Goal: Complete application form

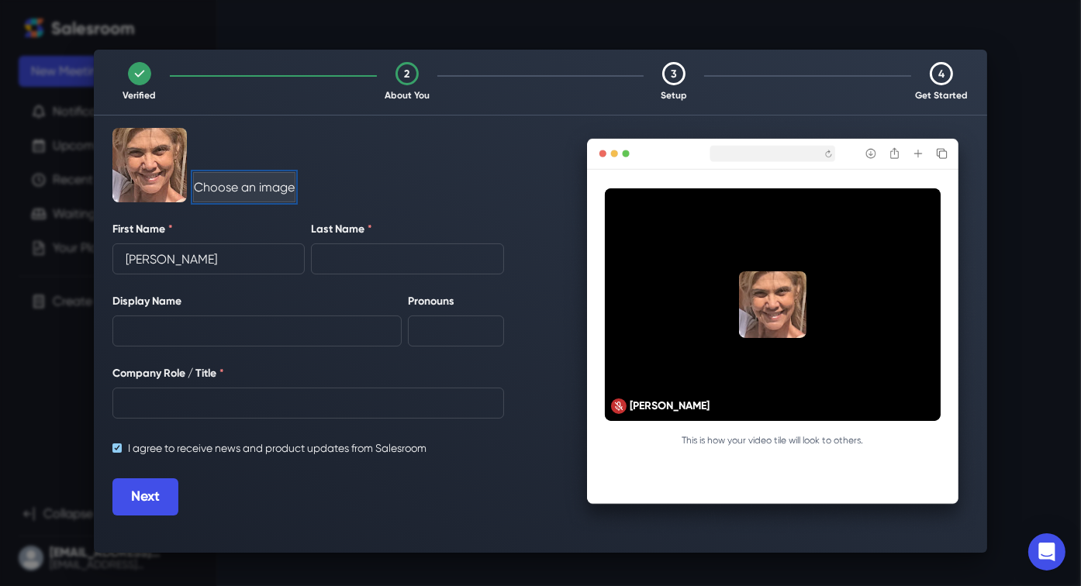
click at [241, 182] on button "Choose an image" at bounding box center [244, 187] width 102 height 30
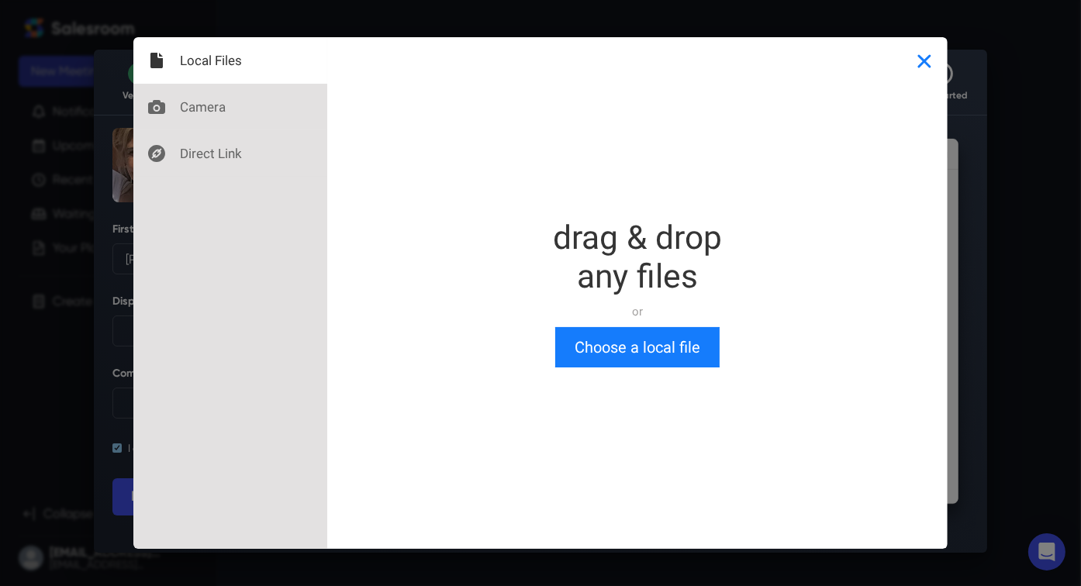
click at [920, 57] on button "Close" at bounding box center [924, 60] width 47 height 47
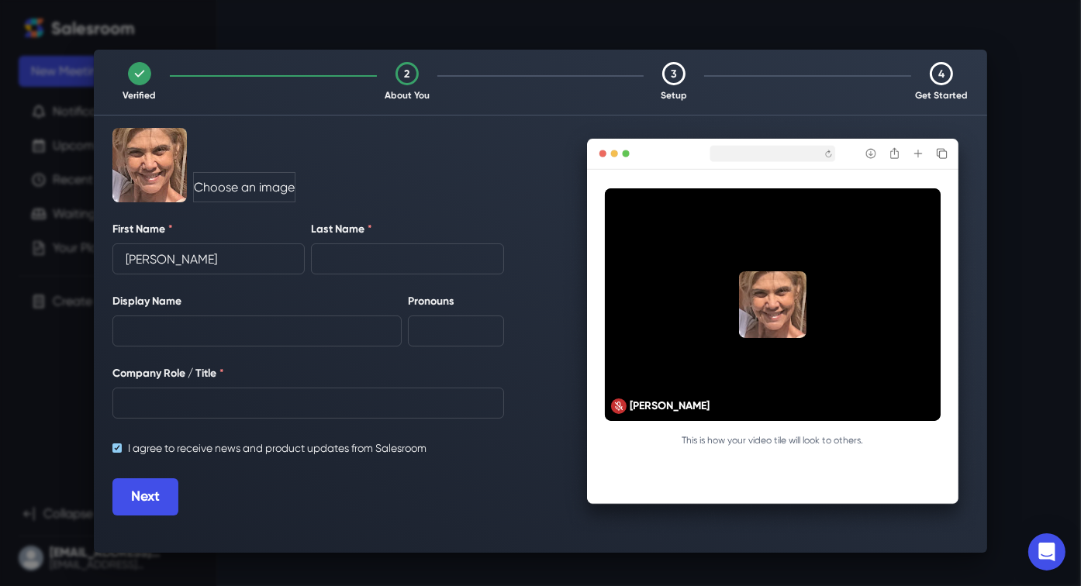
click at [138, 157] on img at bounding box center [149, 165] width 74 height 74
click at [153, 499] on button "Next" at bounding box center [145, 496] width 66 height 37
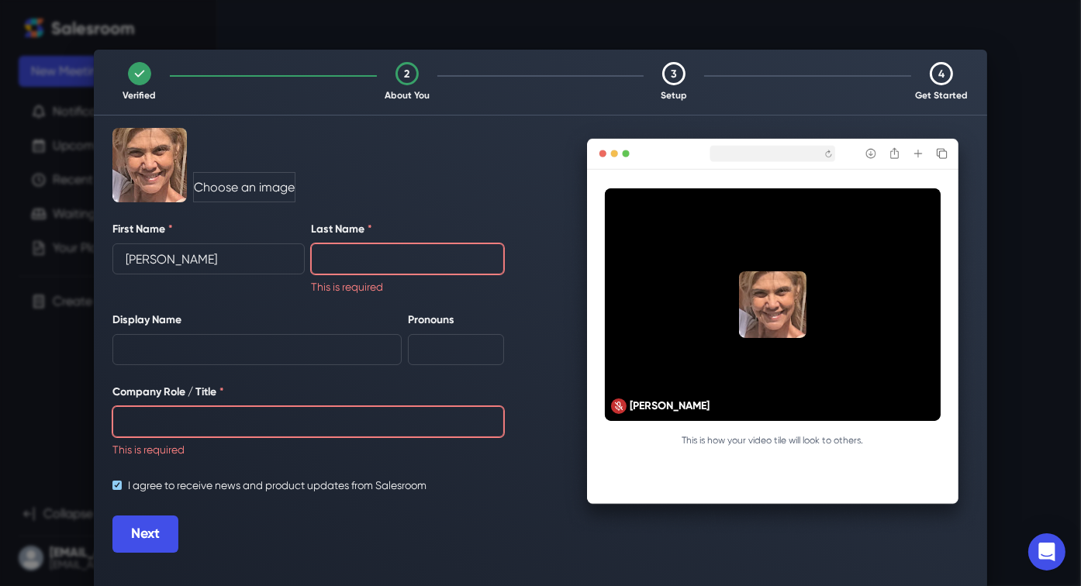
click at [342, 250] on input "Last Name *" at bounding box center [407, 258] width 192 height 31
type input "[PERSON_NAME]"
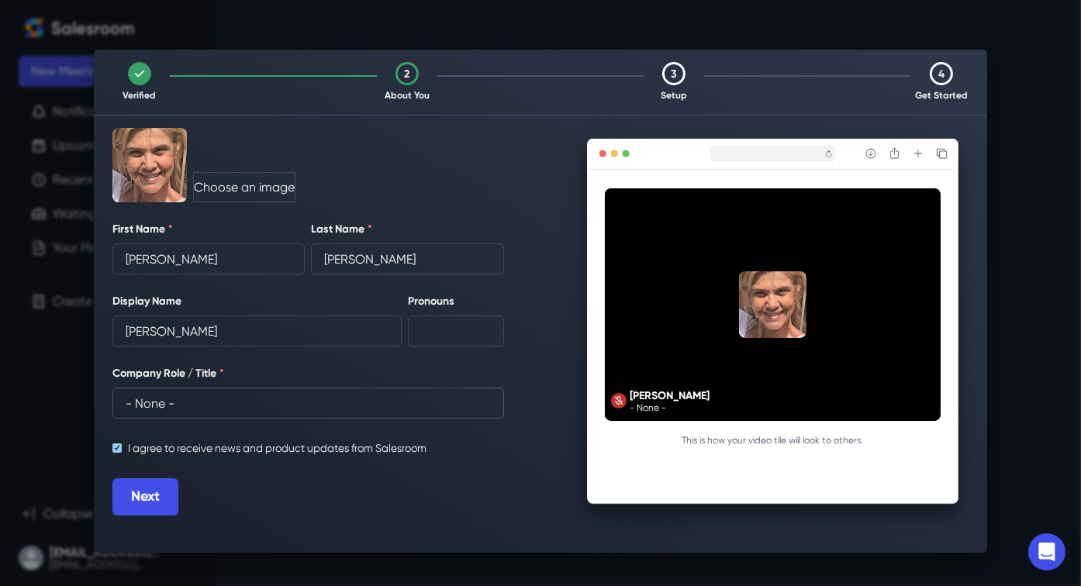
click at [214, 409] on input "- None -" at bounding box center [308, 403] width 392 height 31
type input "Iocovozzi Funeral Home Inc"
click at [150, 497] on button "Next" at bounding box center [145, 496] width 66 height 37
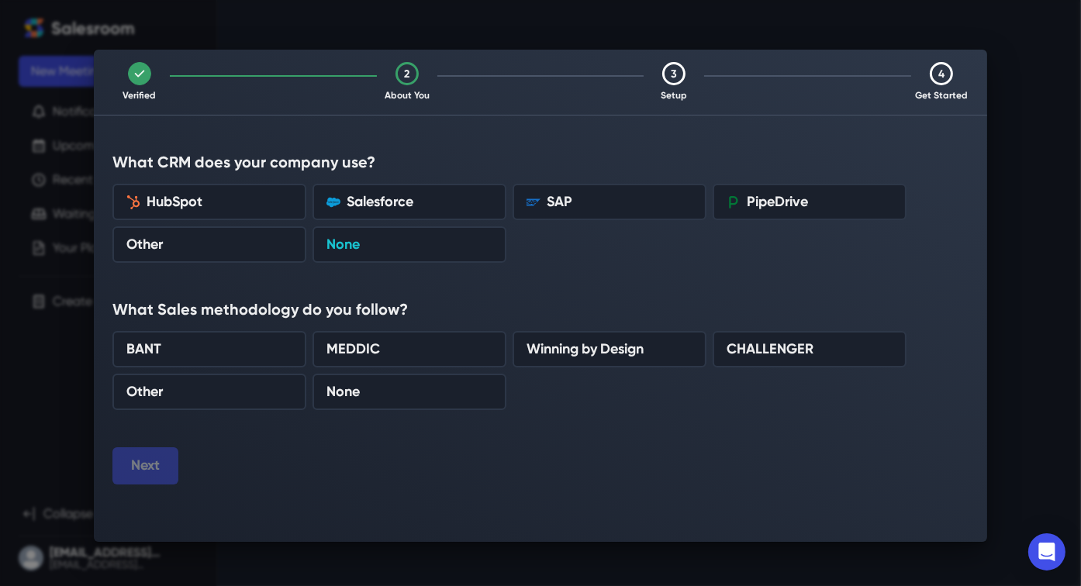
click at [348, 243] on p "None" at bounding box center [342, 244] width 33 height 21
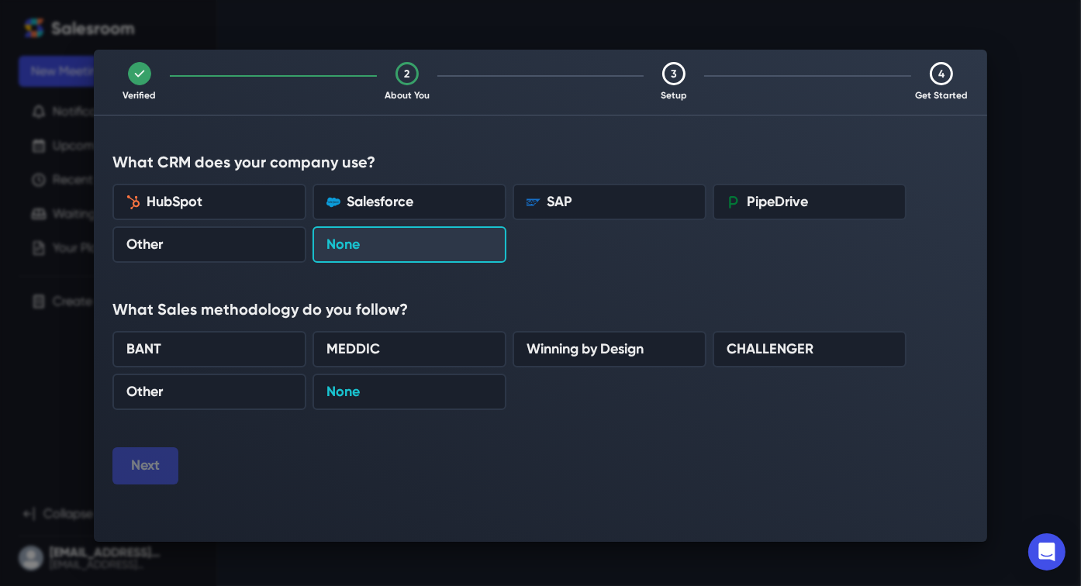
click at [357, 390] on div "None" at bounding box center [409, 391] width 166 height 21
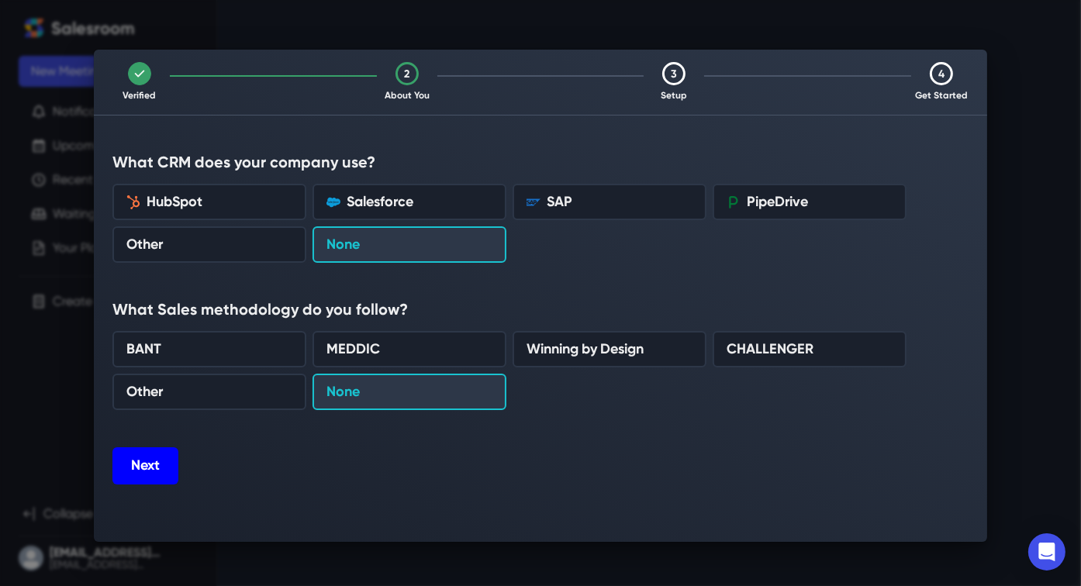
click at [143, 463] on button "Next" at bounding box center [145, 465] width 66 height 37
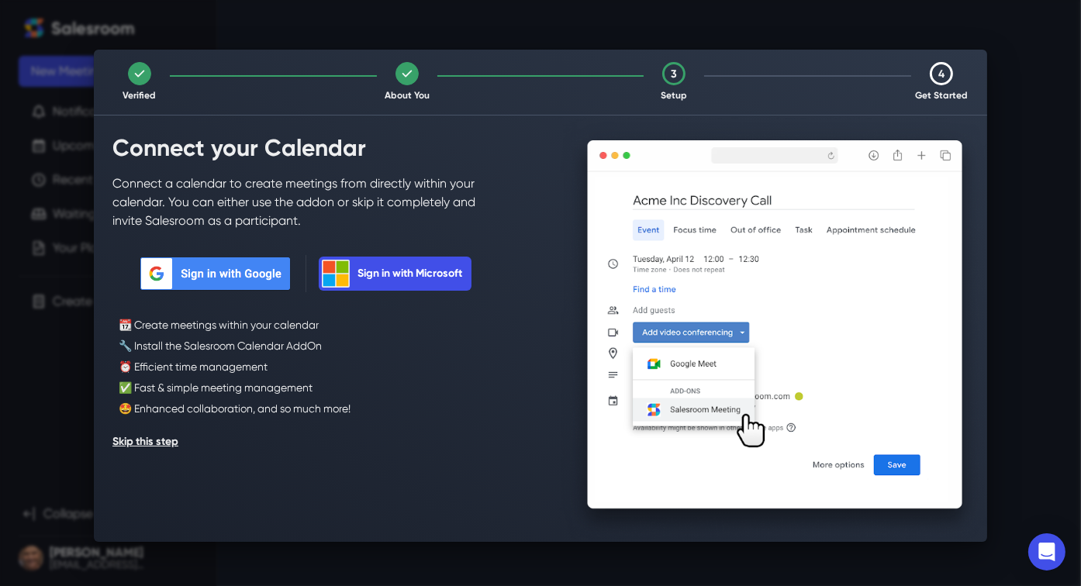
click at [889, 464] on img at bounding box center [772, 329] width 429 height 424
click at [160, 440] on button "Skip this step" at bounding box center [145, 442] width 66 height 25
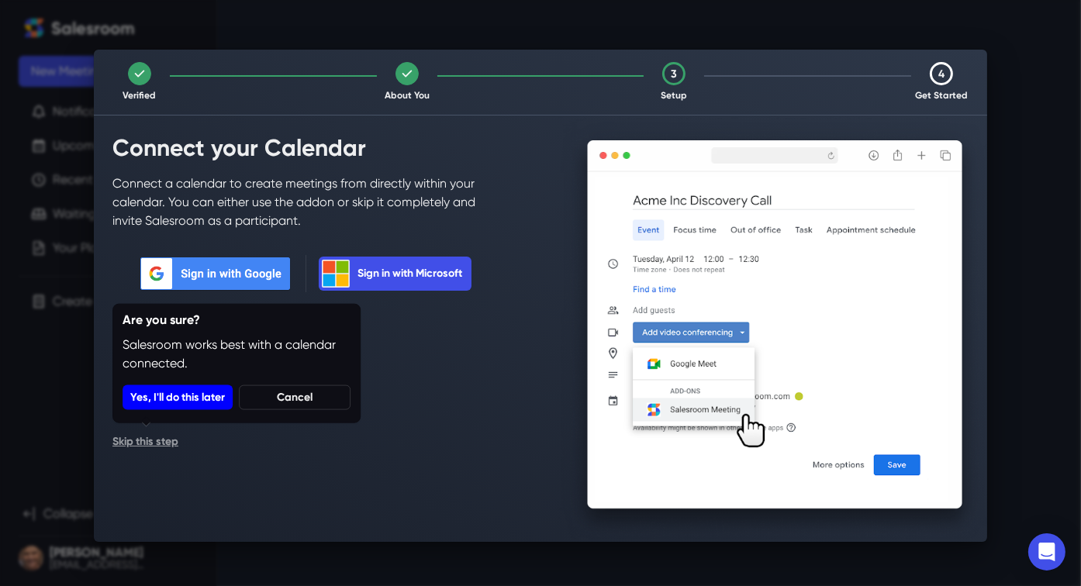
click at [192, 400] on button "Yes, I'll do this later" at bounding box center [178, 397] width 110 height 25
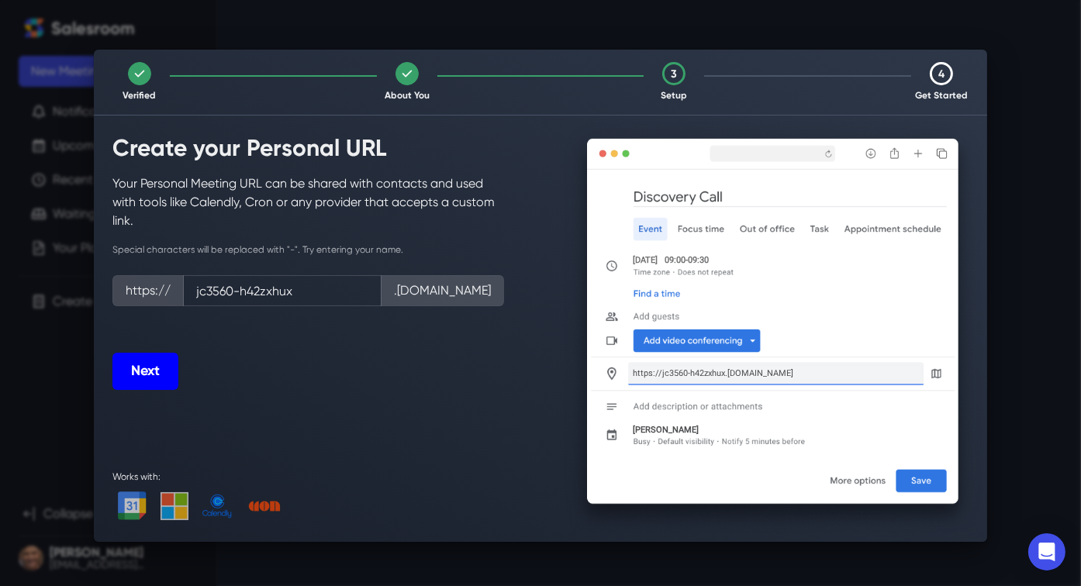
click at [157, 368] on button "Next" at bounding box center [145, 371] width 66 height 37
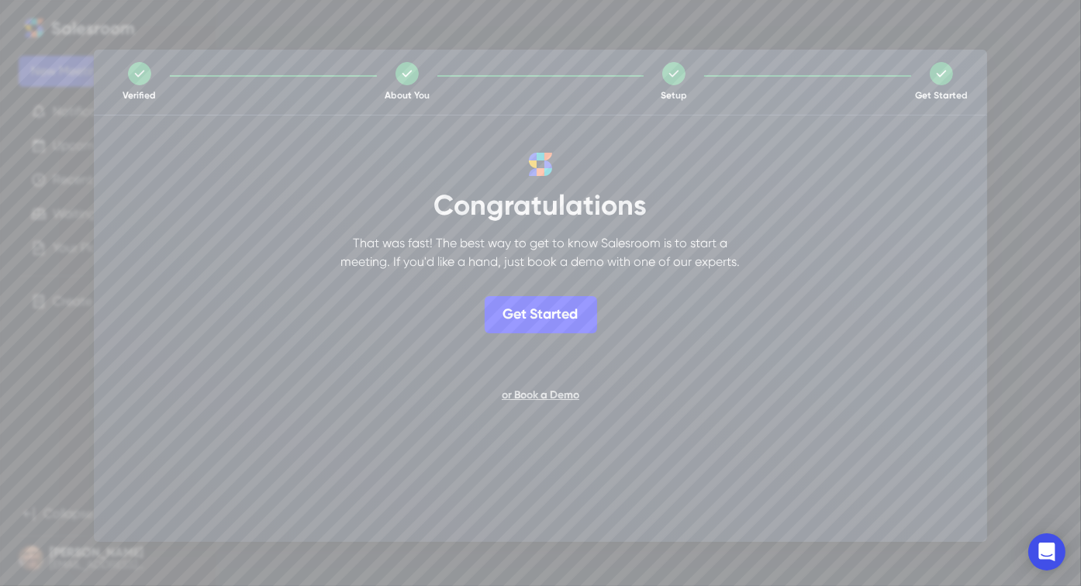
click at [546, 304] on button "Get Started" at bounding box center [541, 314] width 112 height 37
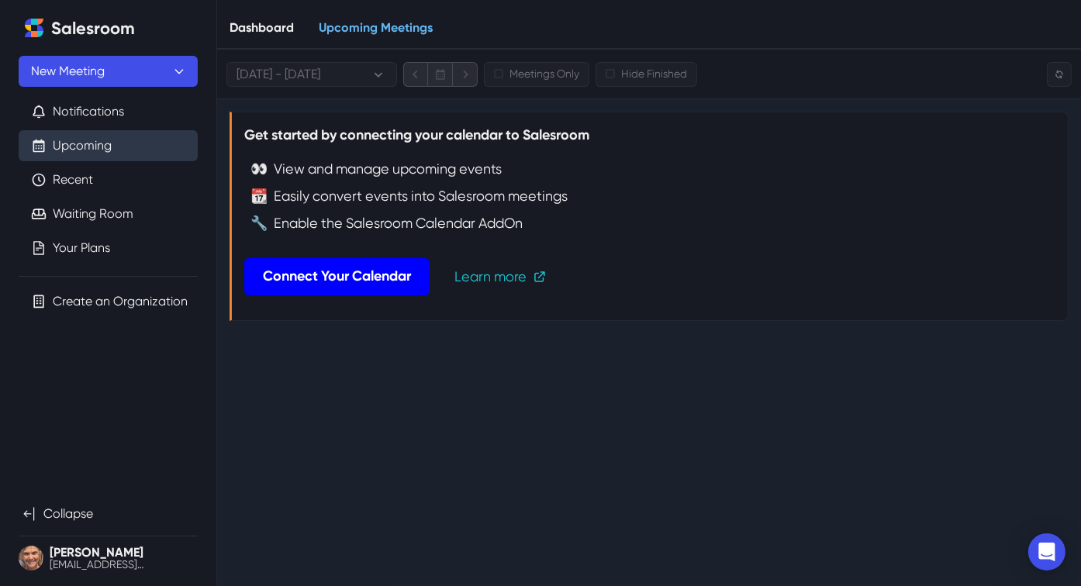
click at [337, 272] on link "Connect Your Calendar" at bounding box center [336, 276] width 185 height 37
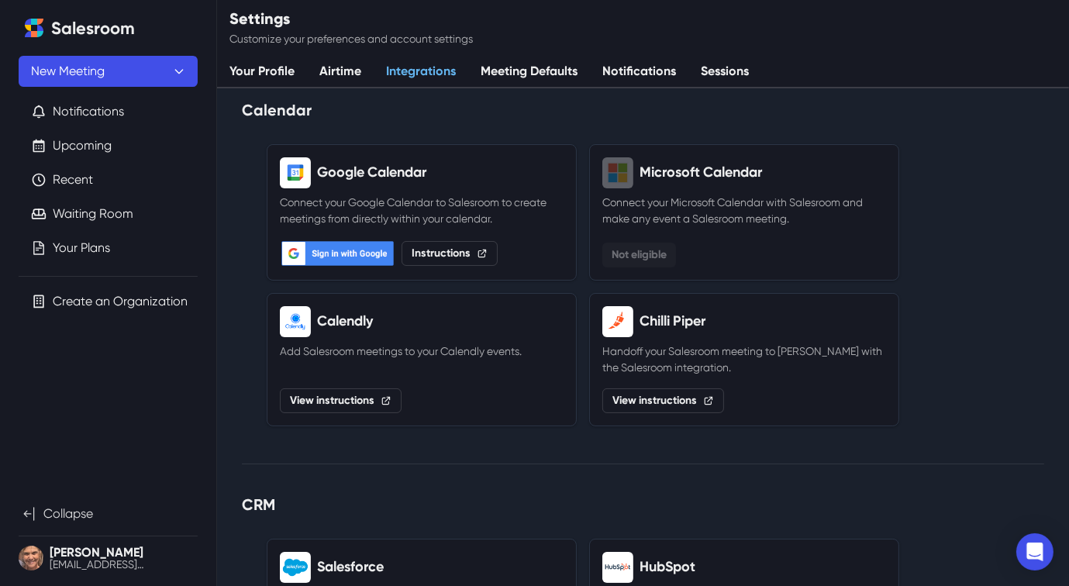
click at [73, 509] on p "Collapse" at bounding box center [68, 514] width 50 height 19
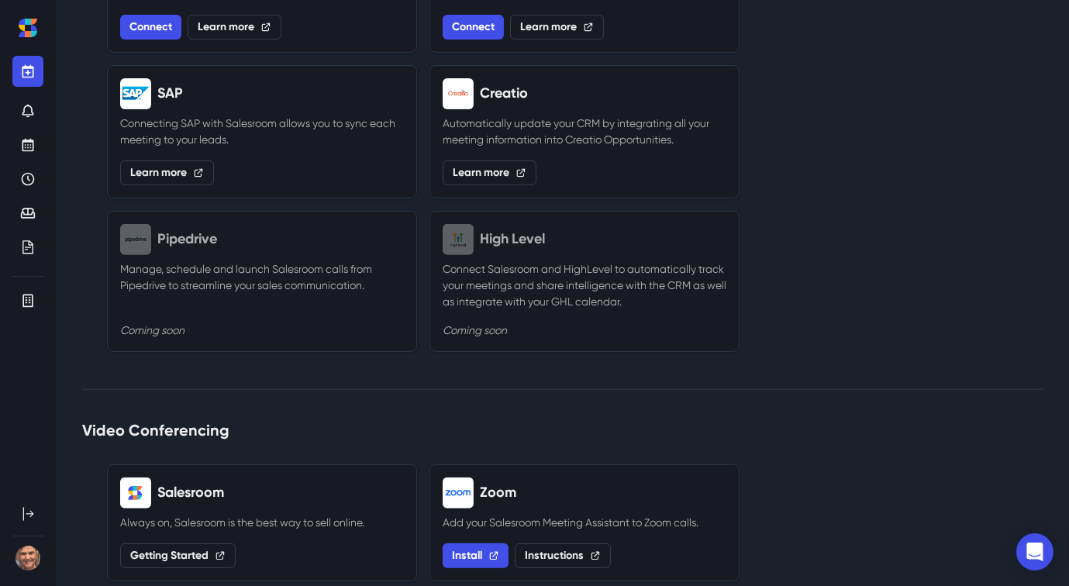
scroll to position [154, 0]
